Goal: Task Accomplishment & Management: Use online tool/utility

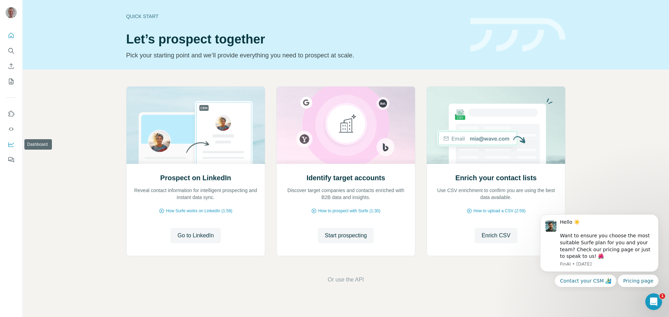
click at [11, 145] on icon "Dashboard" at bounding box center [11, 144] width 7 height 7
click at [649, 297] on div "Open Intercom Messenger" at bounding box center [652, 300] width 23 height 23
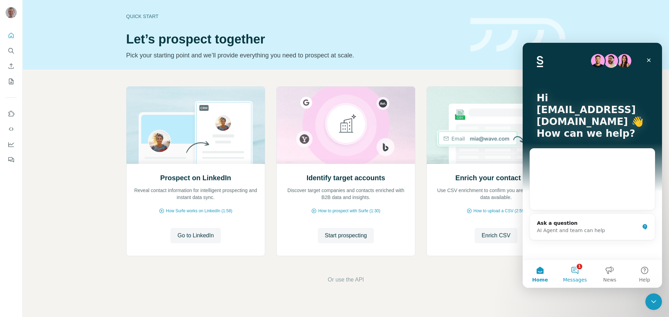
click at [578, 273] on button "1 Messages" at bounding box center [574, 274] width 35 height 28
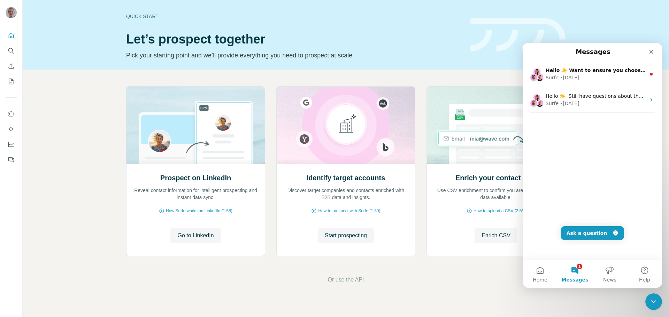
click at [176, 15] on div "Quick start" at bounding box center [294, 16] width 336 height 7
click at [15, 82] on button "My lists" at bounding box center [11, 81] width 11 height 13
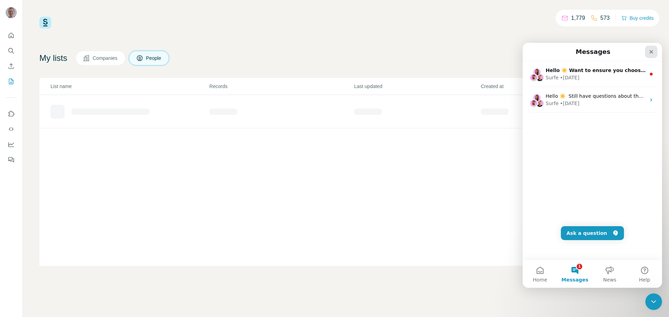
click at [647, 53] on div "Close" at bounding box center [651, 52] width 13 height 13
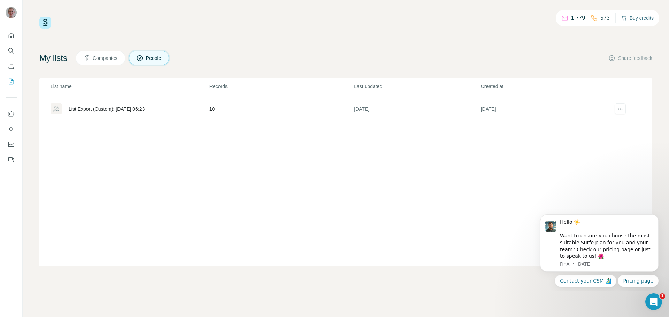
click at [652, 20] on button "Buy credits" at bounding box center [637, 18] width 32 height 10
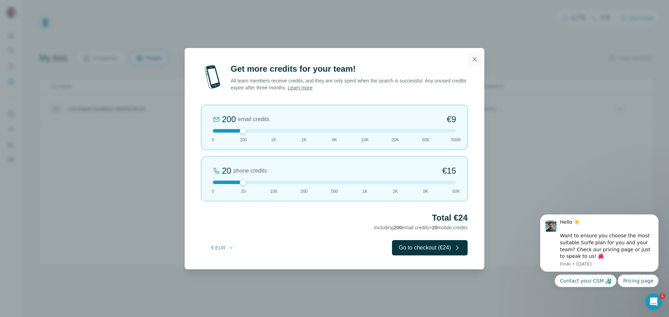
click at [471, 56] on icon "button" at bounding box center [474, 59] width 7 height 7
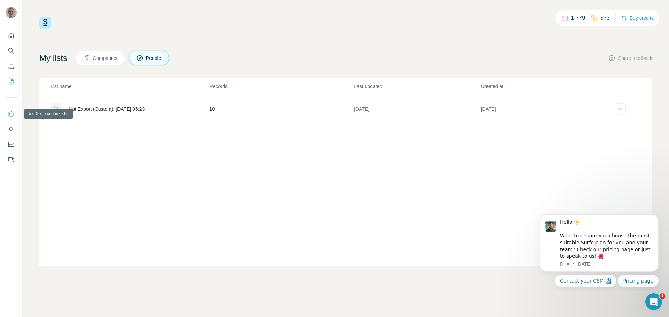
click at [9, 113] on icon "Use Surfe on LinkedIn" at bounding box center [12, 114] width 6 height 6
